Goal: Navigation & Orientation: Find specific page/section

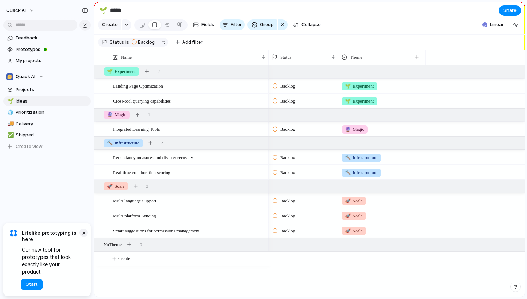
click at [84, 237] on button "×" at bounding box center [84, 232] width 8 height 8
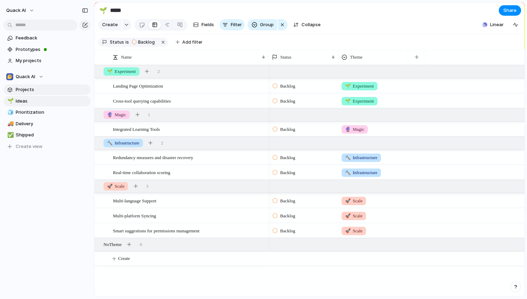
click at [31, 91] on span "Projects" at bounding box center [52, 89] width 73 height 7
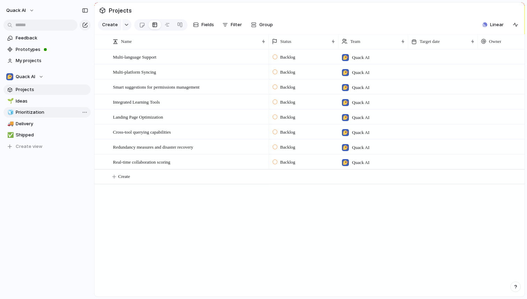
click at [21, 109] on span "Prioritization" at bounding box center [52, 112] width 73 height 7
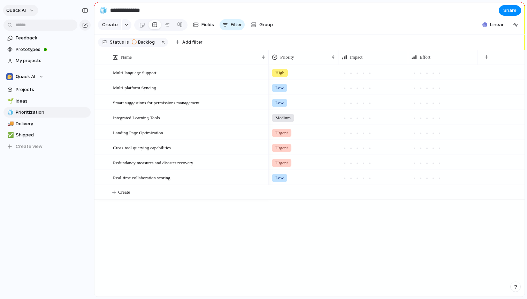
click at [29, 10] on button "Quack AI" at bounding box center [20, 10] width 35 height 11
click at [56, 196] on div "Settings Invite members Change theme Sign out" at bounding box center [263, 149] width 527 height 299
click at [18, 7] on span "Quack AI" at bounding box center [16, 10] width 20 height 7
click at [46, 261] on div "Settings Invite members Change theme Sign out" at bounding box center [263, 149] width 527 height 299
click at [31, 14] on button "Quack AI" at bounding box center [20, 10] width 35 height 11
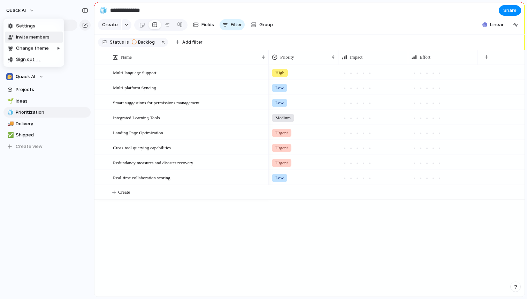
click at [45, 203] on div "Settings Invite members Change theme Sign out" at bounding box center [263, 149] width 527 height 299
click at [28, 77] on span "Quack AI" at bounding box center [26, 76] width 20 height 7
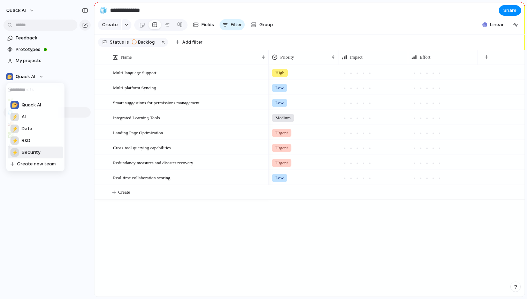
click at [41, 245] on div "Quack AI ⚡ AI ⚡ Data ⚡ R&D ⚡ Security Create new team" at bounding box center [263, 149] width 527 height 299
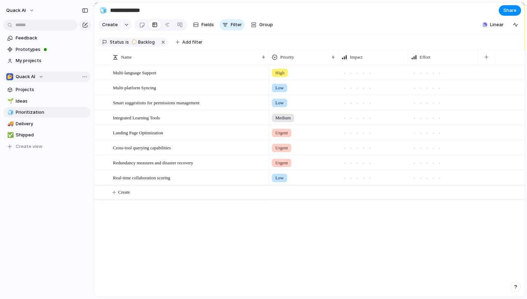
click at [34, 77] on span "Quack AI" at bounding box center [26, 76] width 20 height 7
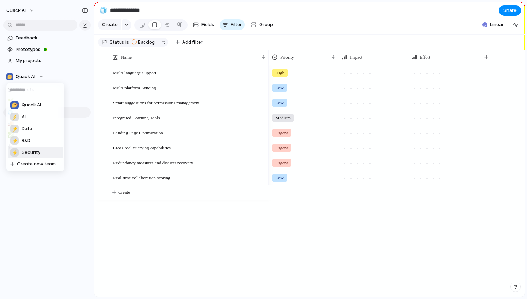
click at [51, 208] on div "Quack AI ⚡ AI ⚡ Data ⚡ R&D ⚡ Security Create new team" at bounding box center [263, 149] width 527 height 299
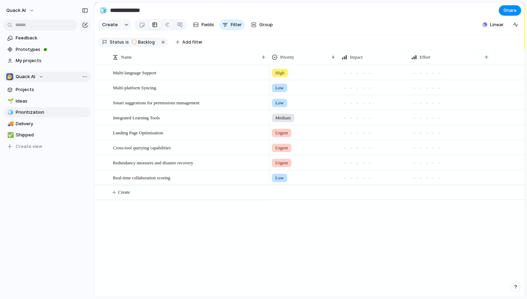
click at [38, 76] on div "Quack AI" at bounding box center [24, 76] width 37 height 7
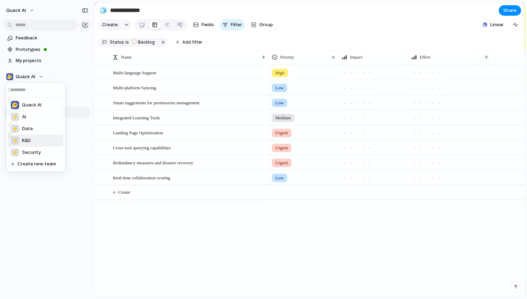
click at [29, 138] on span "R&D" at bounding box center [26, 140] width 9 height 7
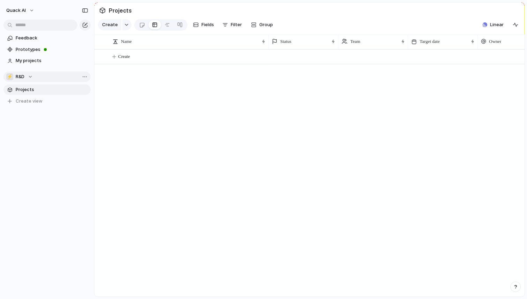
click at [29, 76] on div "⚡ R&D" at bounding box center [19, 76] width 27 height 7
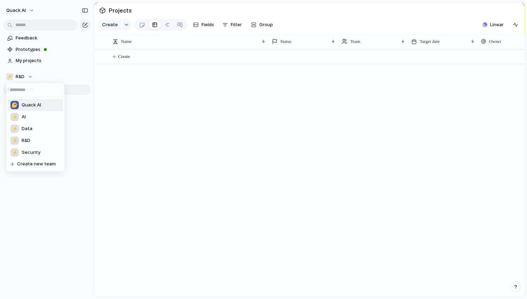
click at [33, 102] on span "Quack AI" at bounding box center [32, 105] width 20 height 7
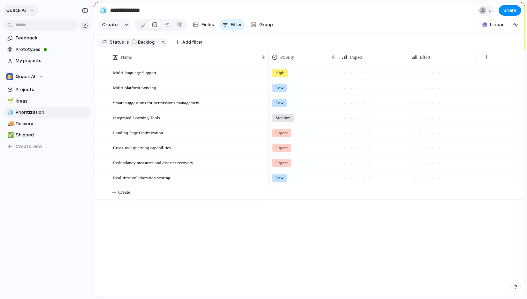
click at [31, 9] on button "Quack AI" at bounding box center [20, 10] width 35 height 11
click at [481, 12] on div "Settings Invite members Change theme Sign out" at bounding box center [263, 149] width 527 height 299
click at [483, 10] on div at bounding box center [483, 10] width 7 height 7
click at [33, 11] on div "Seen by Debby Mermelstein" at bounding box center [263, 149] width 527 height 299
click at [28, 11] on button "Quack AI" at bounding box center [20, 10] width 35 height 11
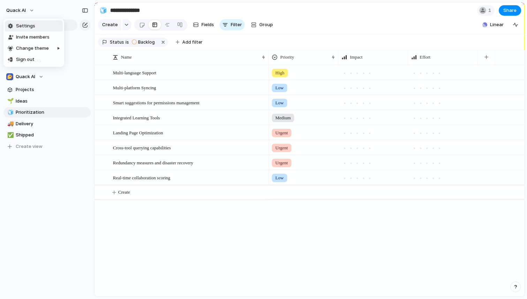
click at [25, 28] on span "Settings" at bounding box center [25, 26] width 19 height 7
click at [24, 9] on span "Quack AI" at bounding box center [16, 10] width 20 height 7
click at [30, 60] on span "Sign out" at bounding box center [25, 59] width 18 height 7
click at [33, 75] on span "Quack AI" at bounding box center [26, 76] width 20 height 7
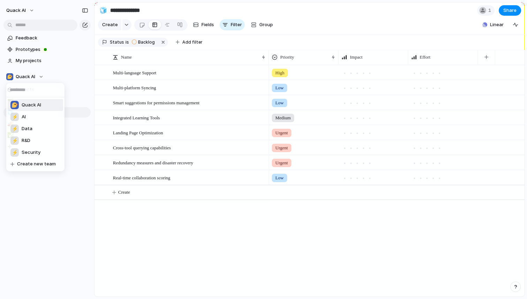
click at [29, 76] on div "Quack AI ⚡ AI ⚡ Data ⚡ R&D ⚡ Security Create new team" at bounding box center [263, 149] width 527 height 299
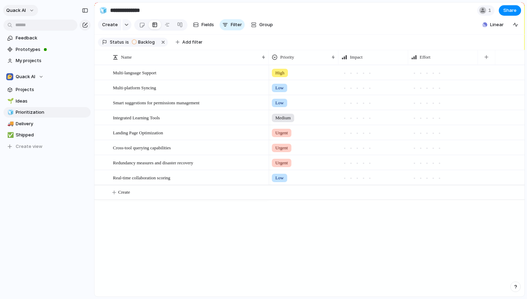
click at [29, 11] on button "Quack AI" at bounding box center [20, 10] width 35 height 11
click at [29, 11] on div "Settings Invite members Change theme Sign out" at bounding box center [263, 149] width 527 height 299
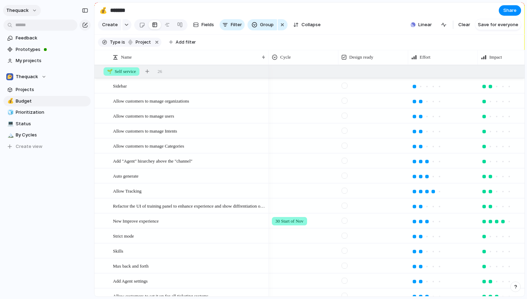
click at [26, 12] on span "thequack" at bounding box center [17, 10] width 22 height 7
click at [26, 12] on div "Settings Invite members Change theme Change workspace Sign out" at bounding box center [263, 149] width 527 height 299
click at [36, 77] on span "Thequack" at bounding box center [27, 76] width 22 height 7
click at [36, 77] on div "Thequack ⚡ AI ⚡ Customers ⚡ Data ⚡ R&D ⚡ Security Create new team" at bounding box center [263, 149] width 527 height 299
click at [31, 88] on span "Projects" at bounding box center [52, 89] width 73 height 7
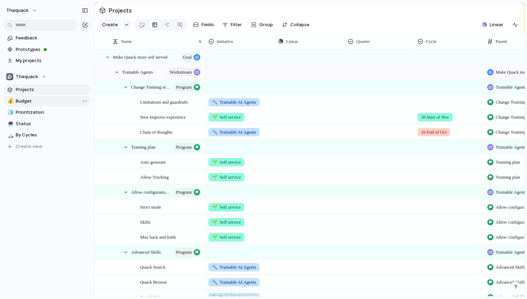
click at [30, 103] on span "Budget" at bounding box center [52, 101] width 73 height 7
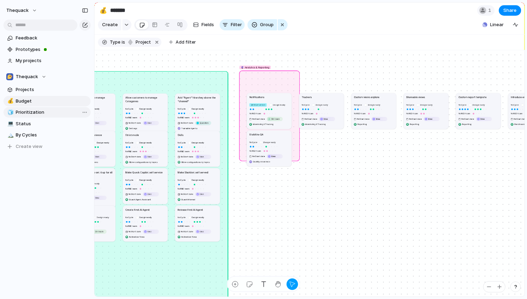
click at [33, 114] on span "Prioritization" at bounding box center [52, 112] width 73 height 7
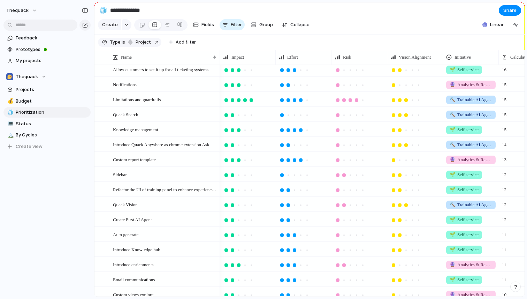
scroll to position [169, 0]
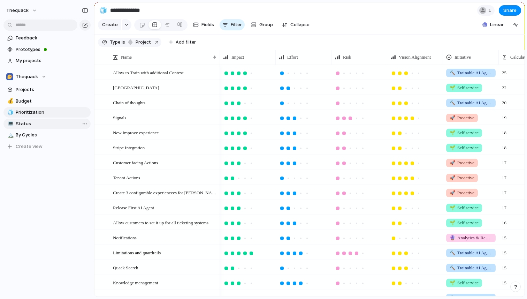
click at [25, 126] on span "Status" at bounding box center [52, 123] width 73 height 7
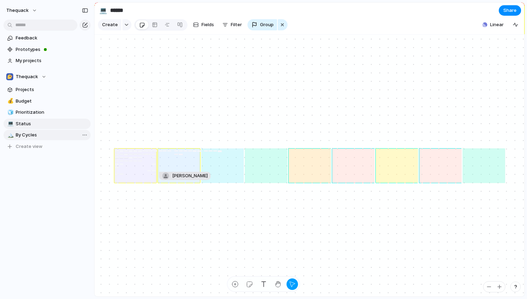
click at [16, 137] on span "By Cycles" at bounding box center [52, 135] width 73 height 7
type input "*********"
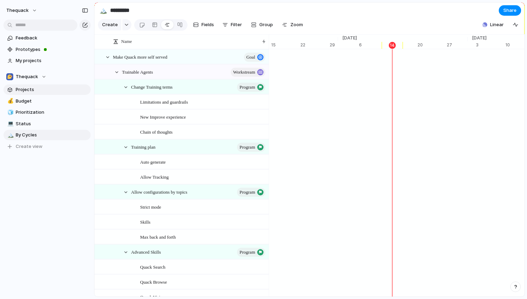
click at [35, 87] on span "Projects" at bounding box center [52, 89] width 73 height 7
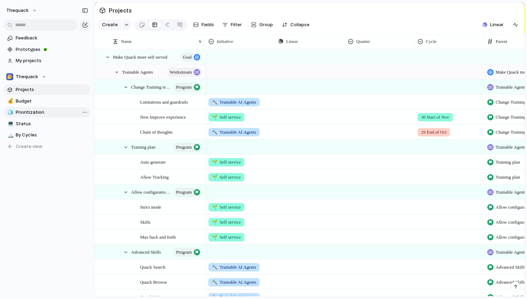
click at [35, 113] on span "Prioritization" at bounding box center [52, 112] width 73 height 7
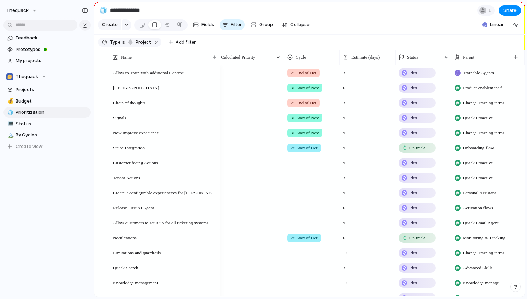
click at [325, 43] on section "Type is project Add filter" at bounding box center [310, 43] width 430 height 16
click at [307, 148] on span "28 Start of Oct" at bounding box center [304, 147] width 27 height 7
click at [260, 179] on div "29 End of [DATE] Start of Nov 31 End of Nov 32 Start of Dec 33 End of Dec 34 St…" at bounding box center [263, 149] width 527 height 299
click at [300, 182] on div at bounding box center [312, 177] width 56 height 14
click at [260, 204] on div "29 End of [DATE] Start of Nov 31 End of Nov 32 Start of Dec 33 End of Dec 34 St…" at bounding box center [263, 149] width 527 height 299
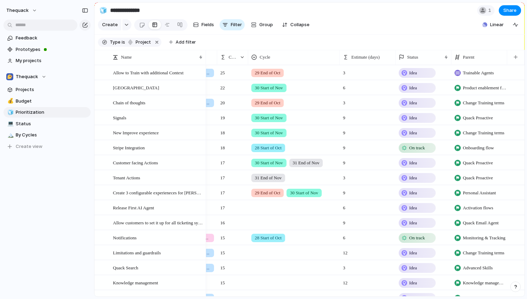
scroll to position [0, 268]
